Goal: Transaction & Acquisition: Purchase product/service

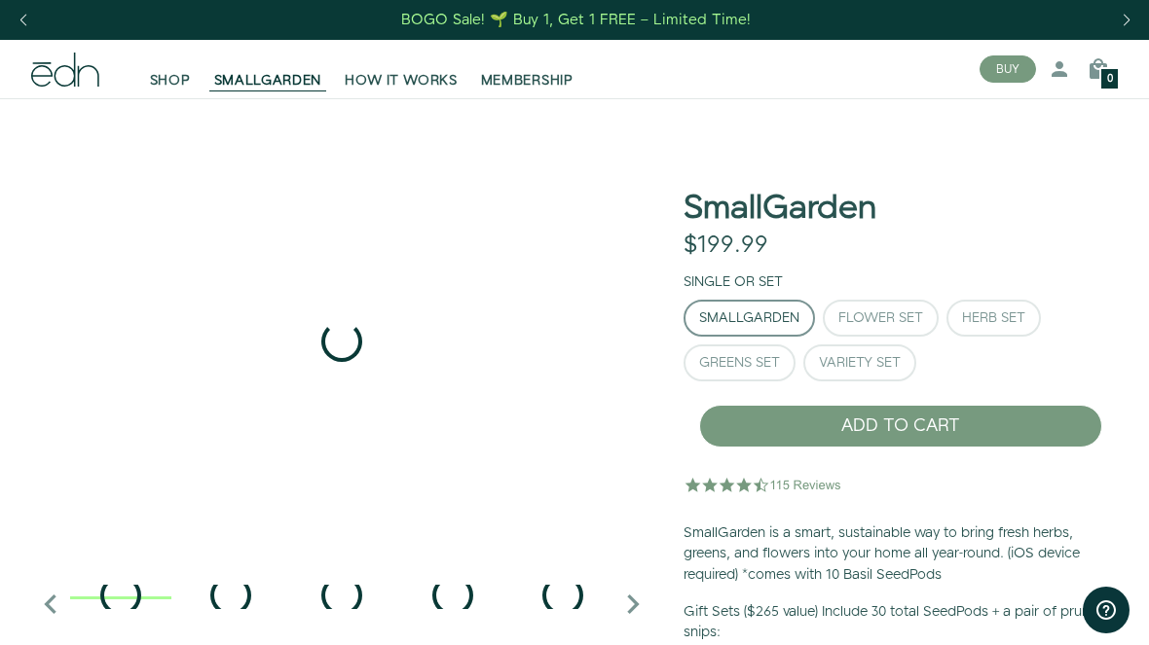
click at [1027, 304] on button "Herb Set" at bounding box center [993, 318] width 94 height 37
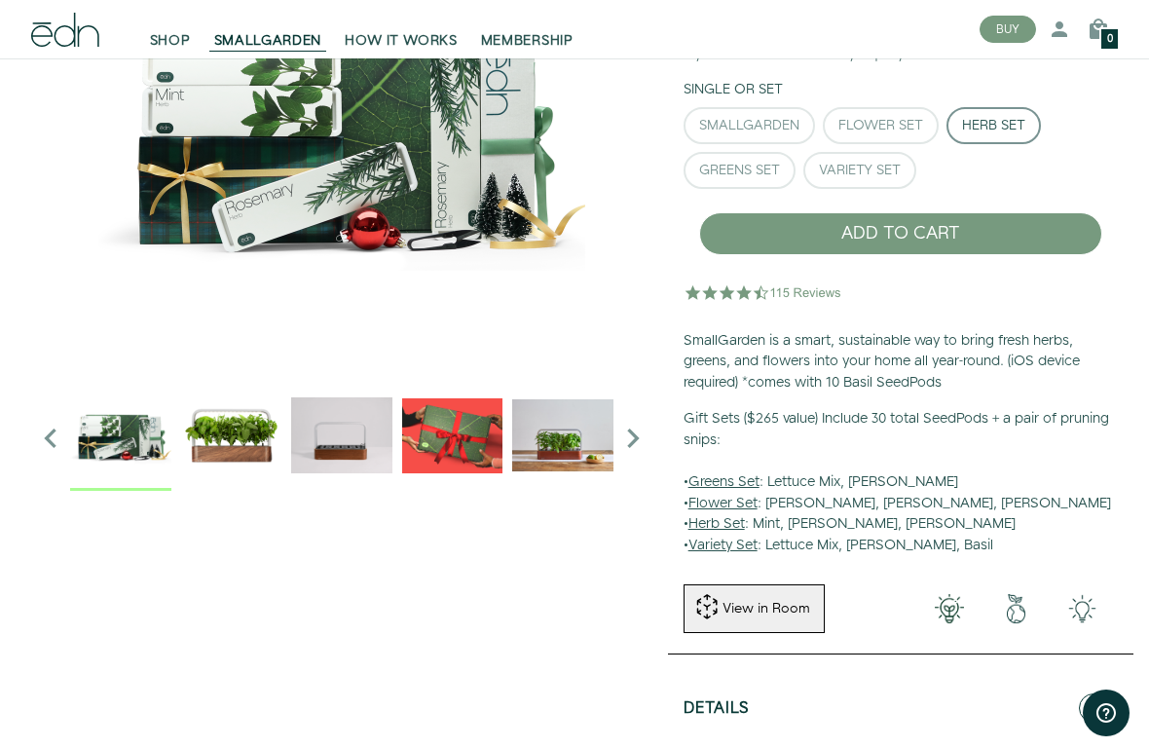
scroll to position [225, 0]
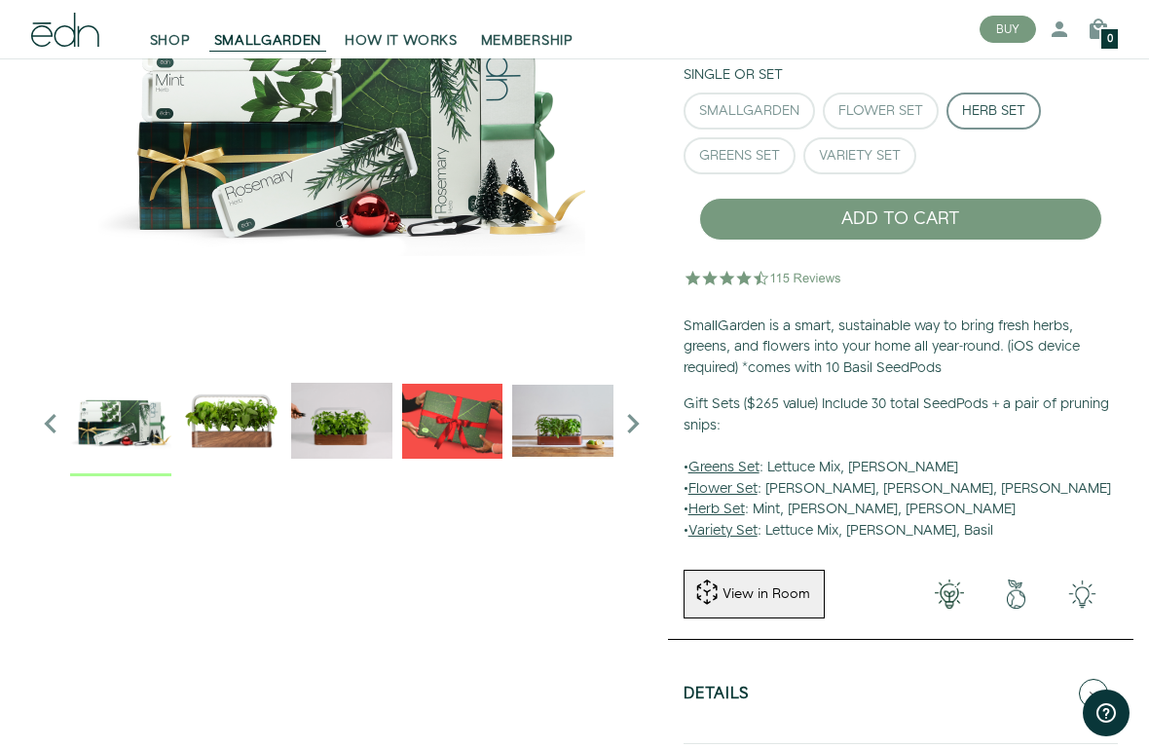
click at [906, 115] on div "Flower Set" at bounding box center [880, 111] width 85 height 14
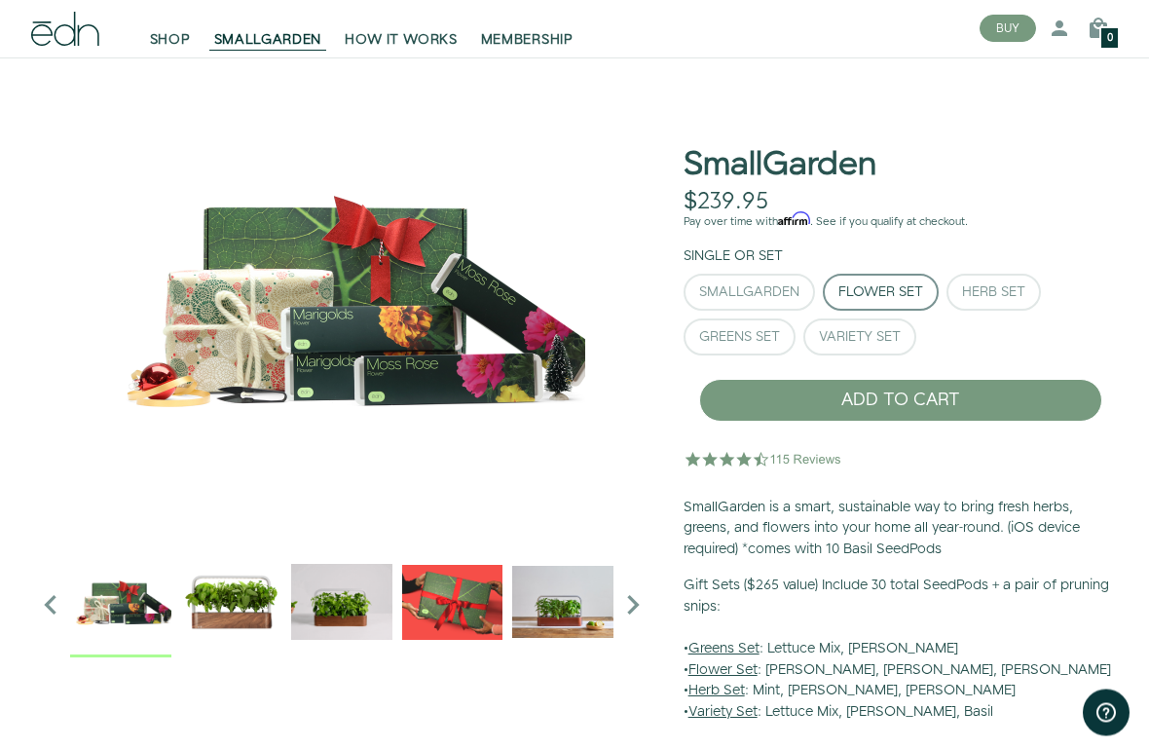
scroll to position [44, 0]
click at [783, 299] on div "SmallGarden" at bounding box center [749, 292] width 100 height 14
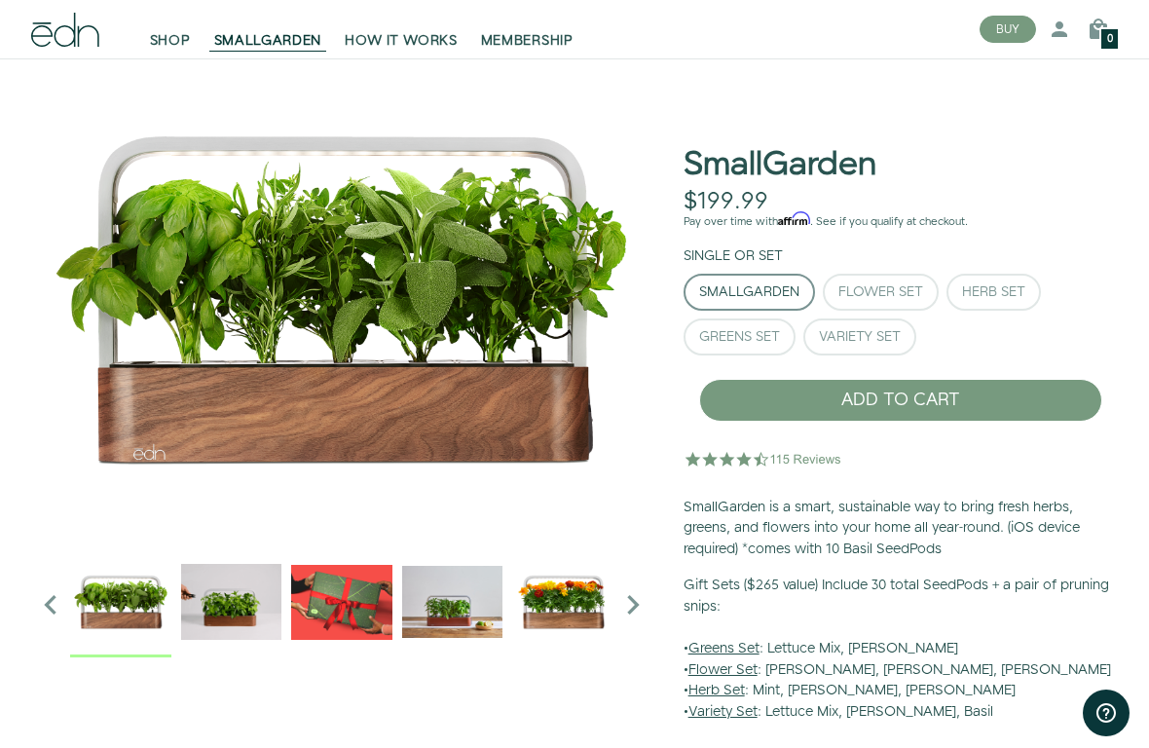
click at [770, 338] on div "Greens Set" at bounding box center [739, 337] width 81 height 14
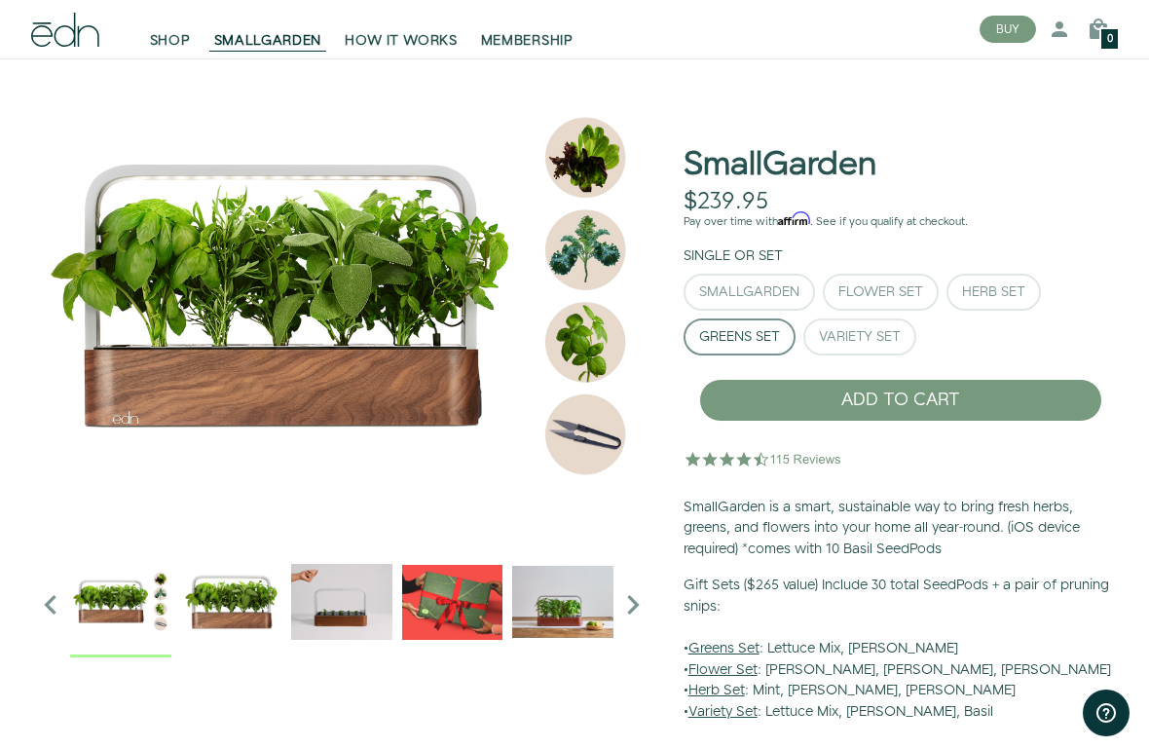
click at [902, 324] on button "Variety Set" at bounding box center [859, 336] width 113 height 37
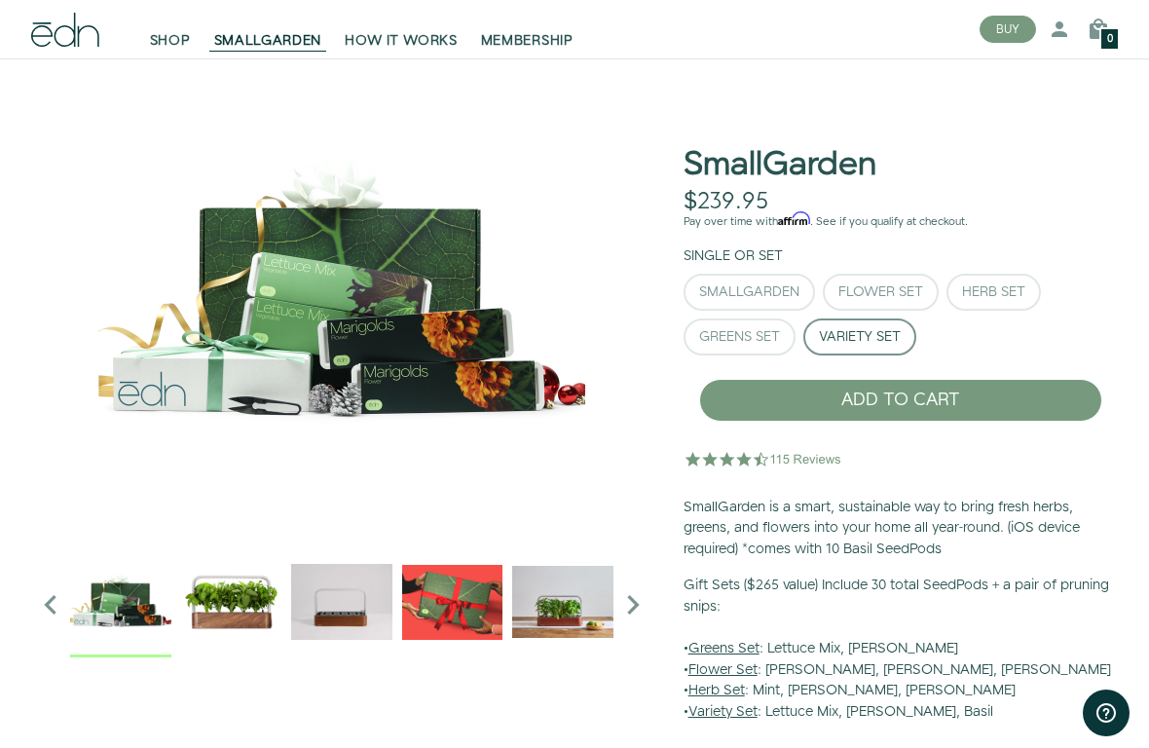
click at [1029, 292] on button "Herb Set" at bounding box center [993, 292] width 94 height 37
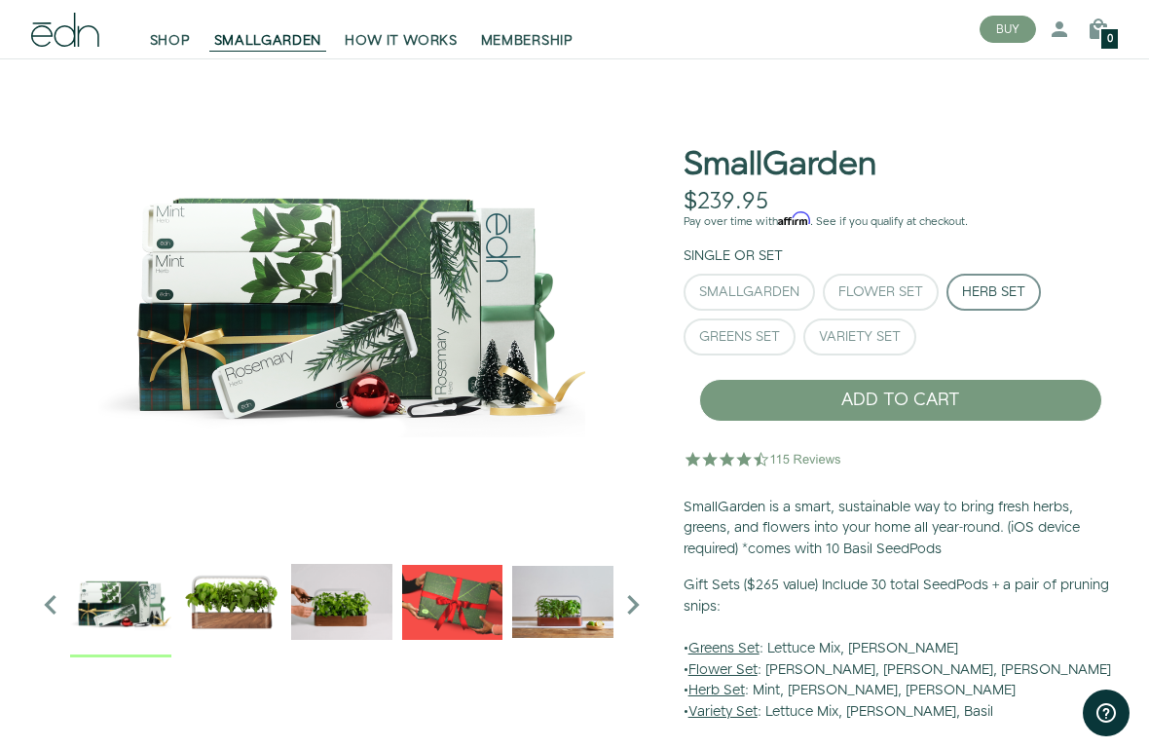
click at [890, 304] on button "Flower Set" at bounding box center [881, 292] width 116 height 37
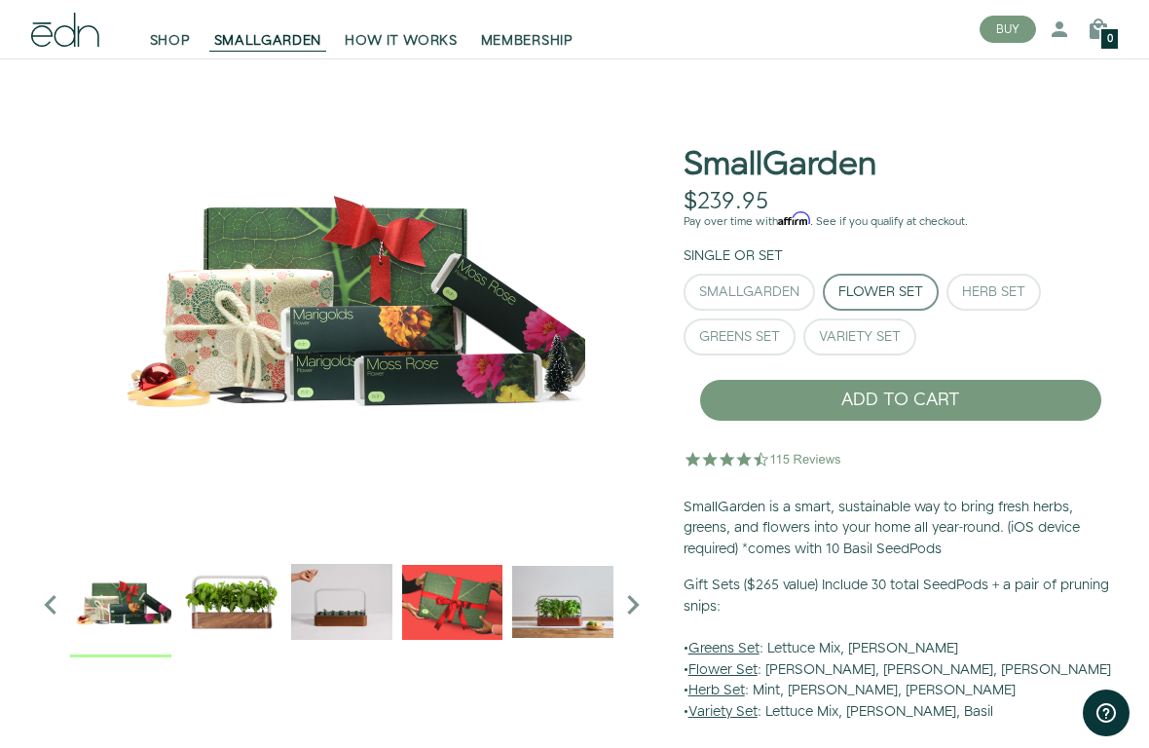
click at [792, 291] on div "SmallGarden" at bounding box center [749, 292] width 100 height 14
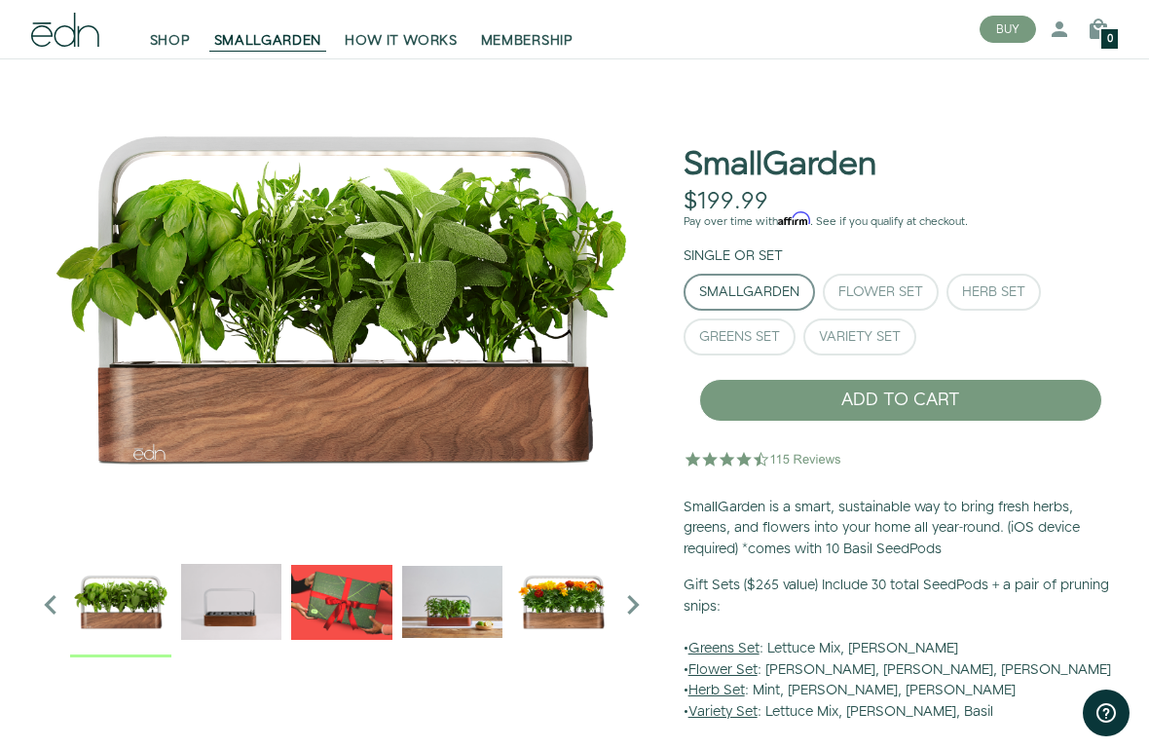
click at [764, 348] on button "Greens Set" at bounding box center [739, 336] width 112 height 37
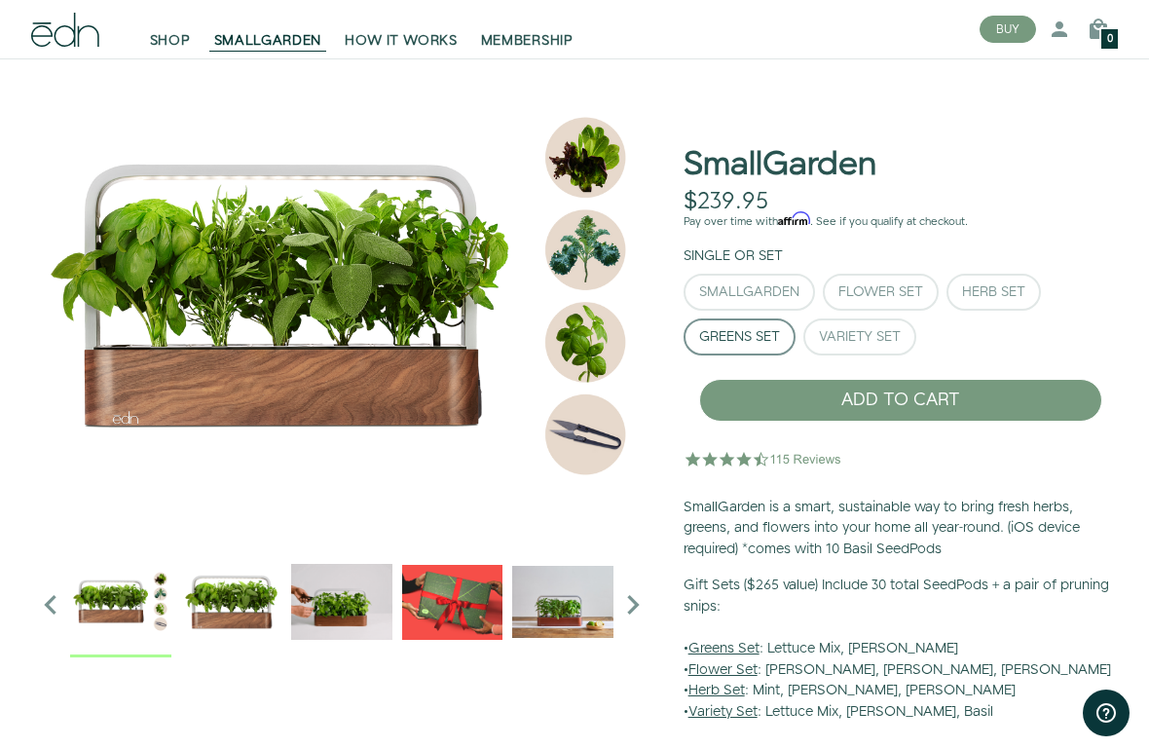
click at [785, 296] on div "SmallGarden" at bounding box center [749, 292] width 100 height 14
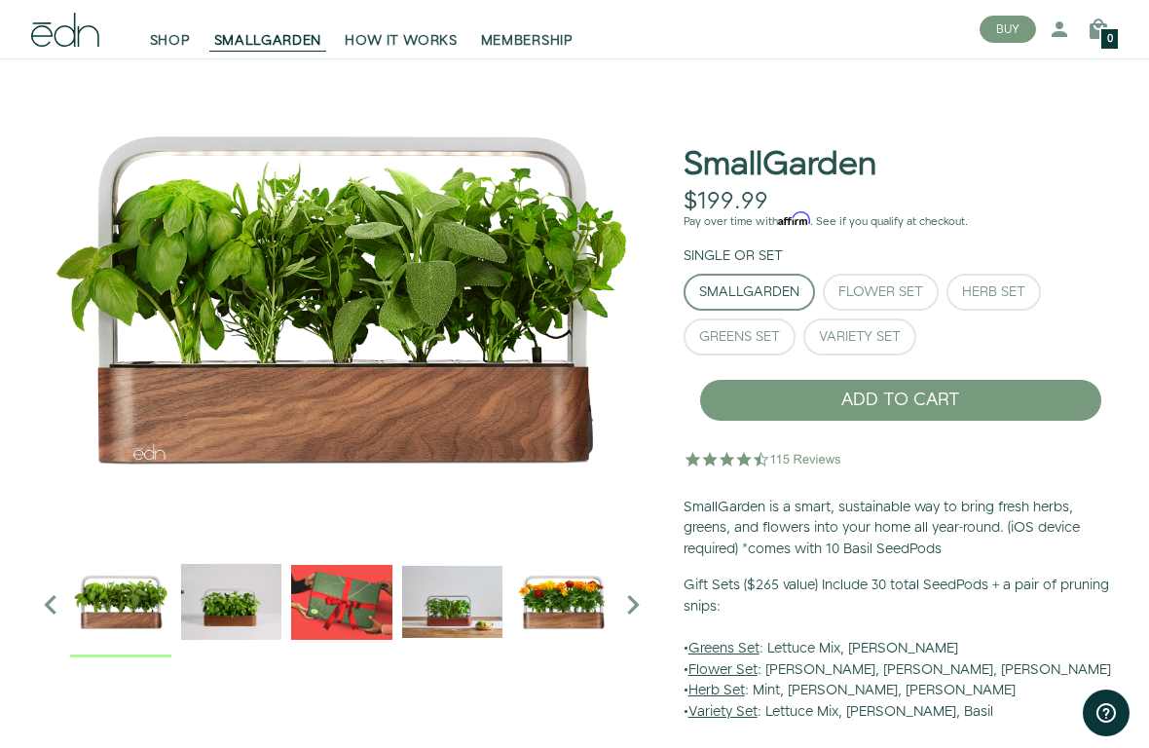
click at [785, 335] on button "Greens Set" at bounding box center [739, 336] width 112 height 37
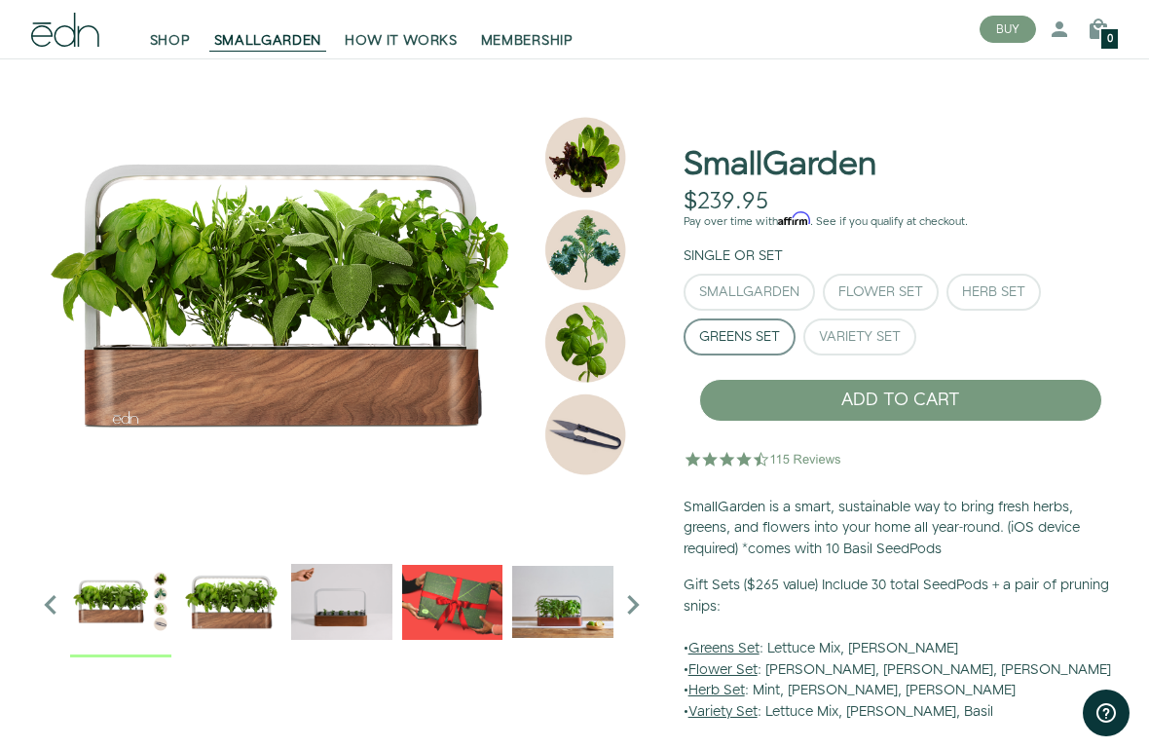
click at [796, 290] on div "SmallGarden" at bounding box center [749, 292] width 100 height 14
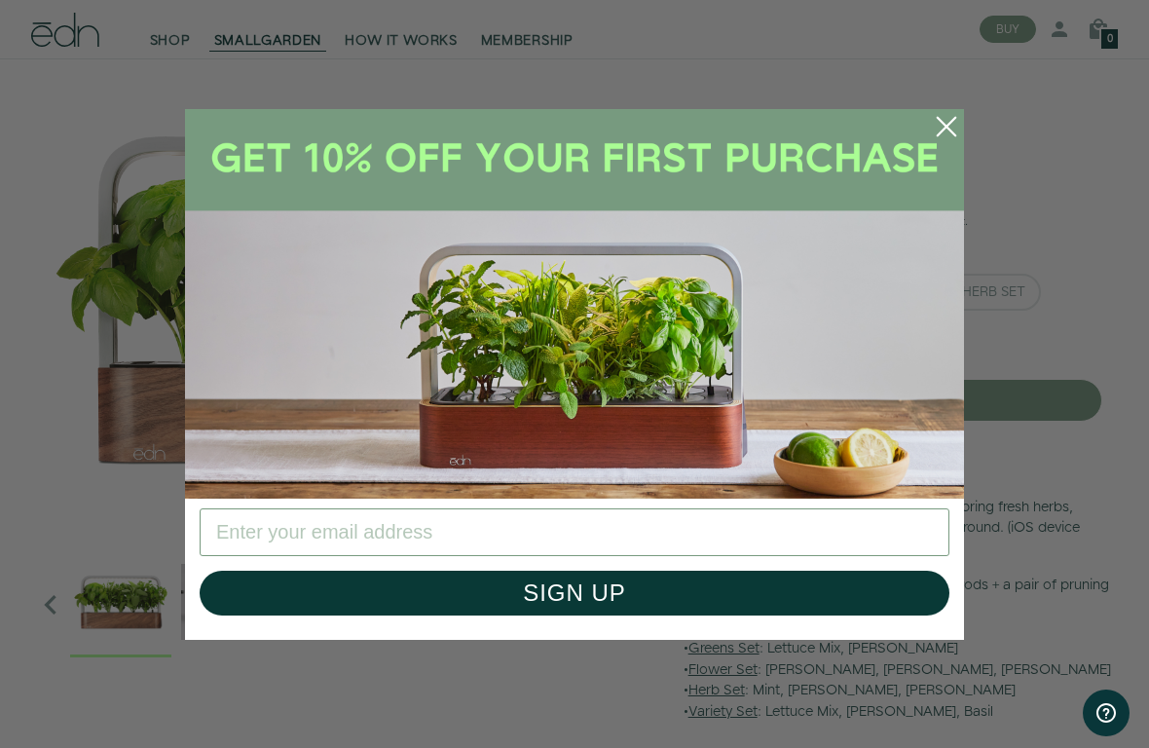
click at [953, 129] on circle "Close dialog" at bounding box center [946, 126] width 43 height 43
